Goal: Transaction & Acquisition: Purchase product/service

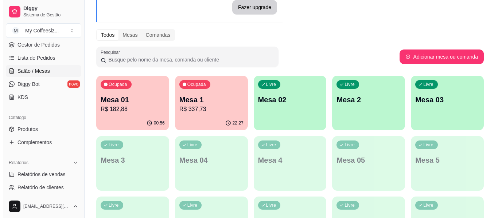
scroll to position [73, 0]
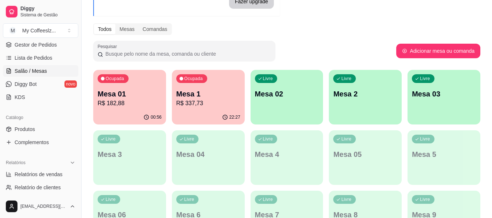
click at [207, 107] on p "R$ 337,73" at bounding box center [208, 103] width 64 height 9
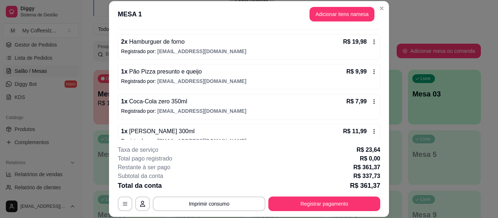
scroll to position [692, 0]
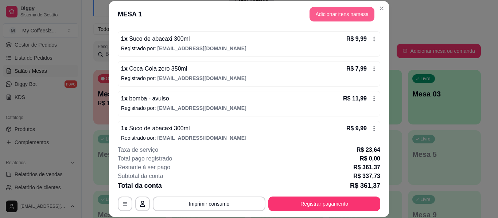
click at [328, 11] on button "Adicionar itens na mesa" at bounding box center [341, 14] width 65 height 15
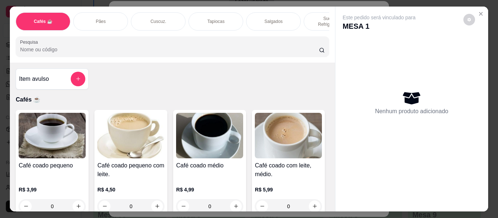
click at [282, 12] on div "Salgados" at bounding box center [273, 21] width 55 height 18
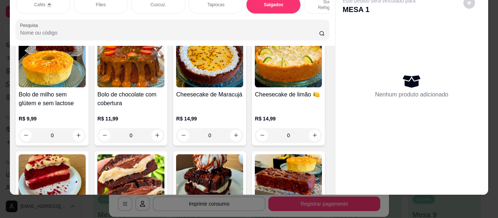
scroll to position [3183, 0]
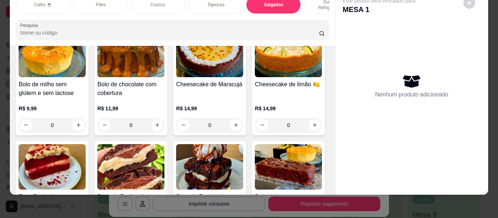
type input "1"
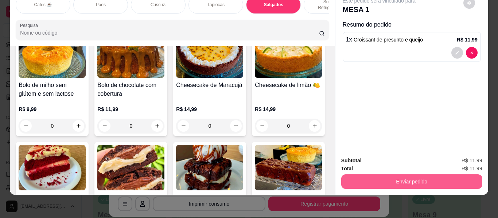
click at [385, 175] on button "Enviar pedido" at bounding box center [411, 182] width 141 height 15
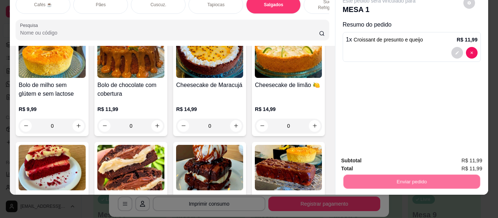
click at [387, 158] on button "Não registrar e enviar pedido" at bounding box center [387, 158] width 76 height 14
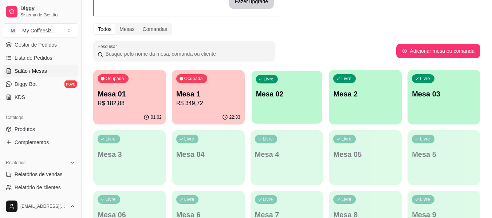
click at [295, 113] on div "Livre Mesa 02" at bounding box center [287, 93] width 71 height 44
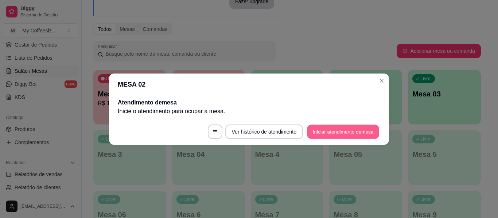
click at [359, 128] on button "Iniciar atendimento de mesa" at bounding box center [343, 132] width 72 height 14
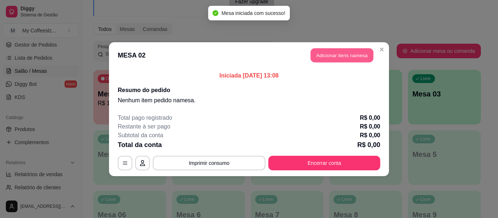
click at [322, 52] on button "Adicionar itens na mesa" at bounding box center [341, 55] width 63 height 14
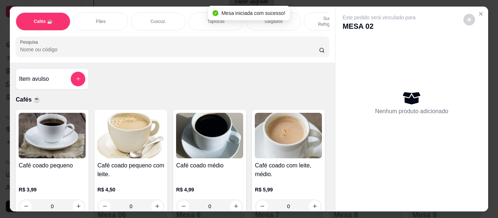
scroll to position [109, 0]
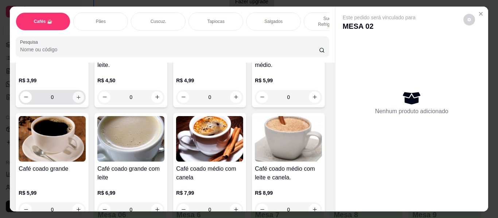
click at [76, 95] on icon "increase-product-quantity" at bounding box center [78, 97] width 5 height 5
type input "2"
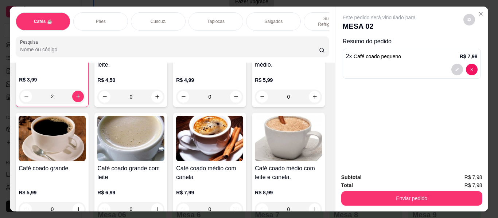
click at [320, 16] on p "Sucos e Refrigerantes" at bounding box center [331, 22] width 42 height 12
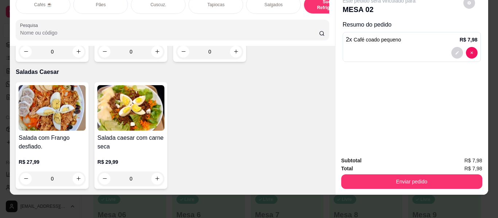
scroll to position [4373, 0]
type input "1"
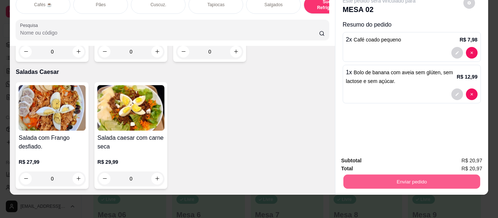
click at [370, 178] on button "Enviar pedido" at bounding box center [411, 182] width 137 height 14
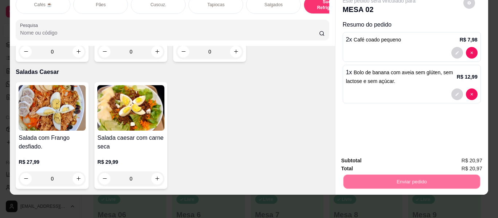
click at [378, 156] on button "Não registrar e enviar pedido" at bounding box center [387, 158] width 76 height 14
